Goal: Information Seeking & Learning: Learn about a topic

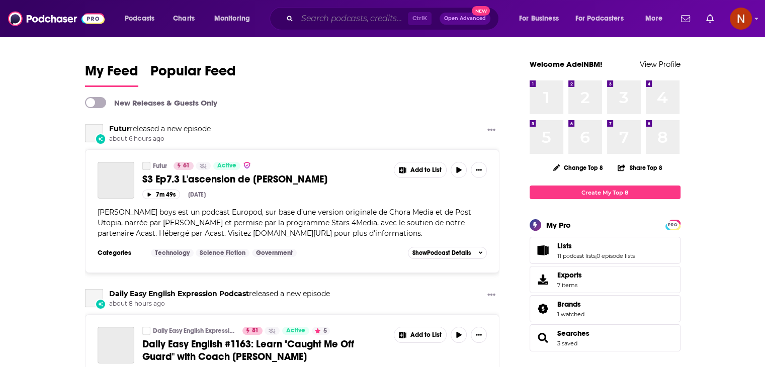
click at [346, 25] on input "Search podcasts, credits, & more..." at bounding box center [352, 19] width 111 height 16
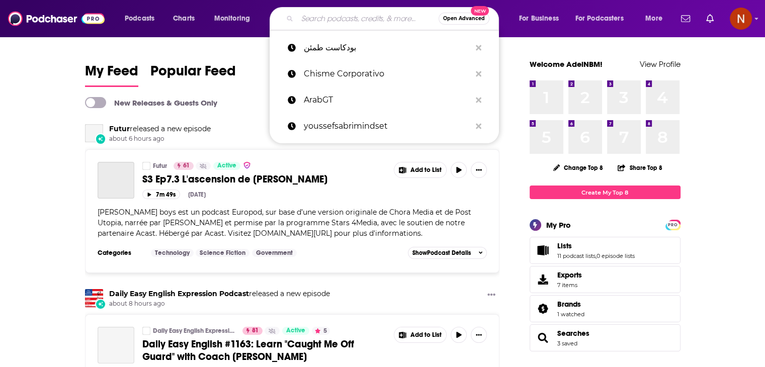
paste input "الخير فيك"
type input "الخير فيك"
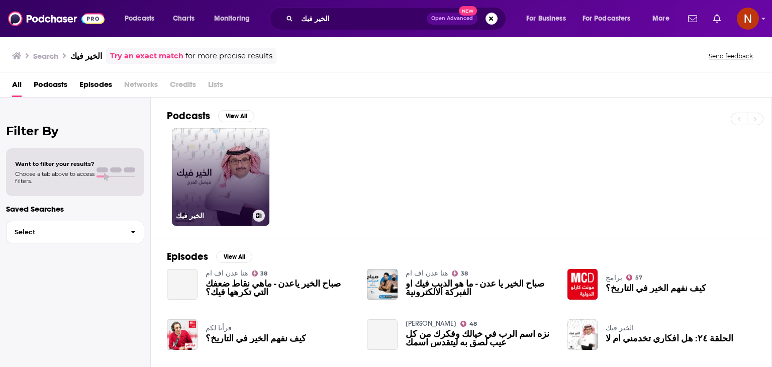
click at [228, 159] on link "الخير فيك" at bounding box center [221, 177] width 98 height 98
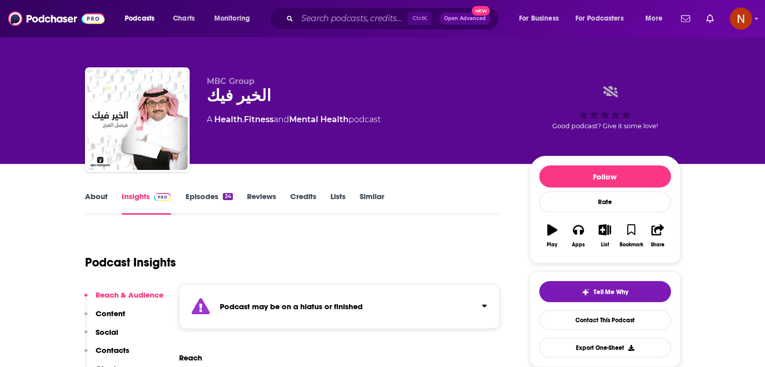
click at [250, 102] on div "الخير فيك" at bounding box center [360, 96] width 307 height 20
click at [239, 97] on div "الخير فيك" at bounding box center [360, 96] width 307 height 20
